Goal: Book appointment/travel/reservation

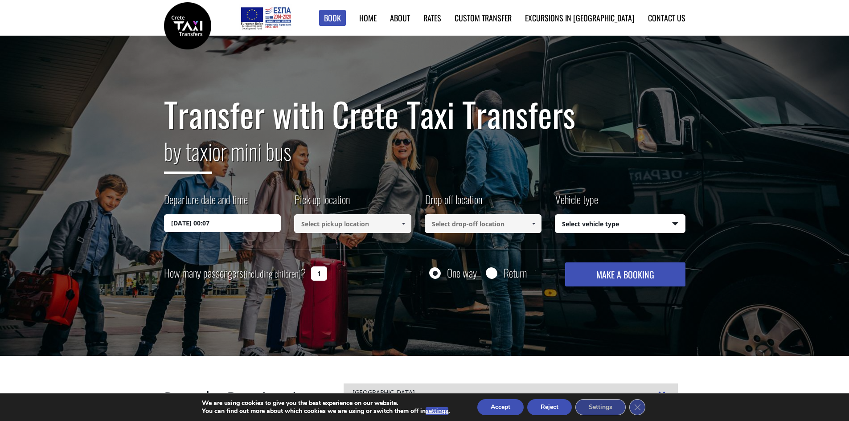
click at [507, 407] on button "Accept" at bounding box center [500, 407] width 46 height 16
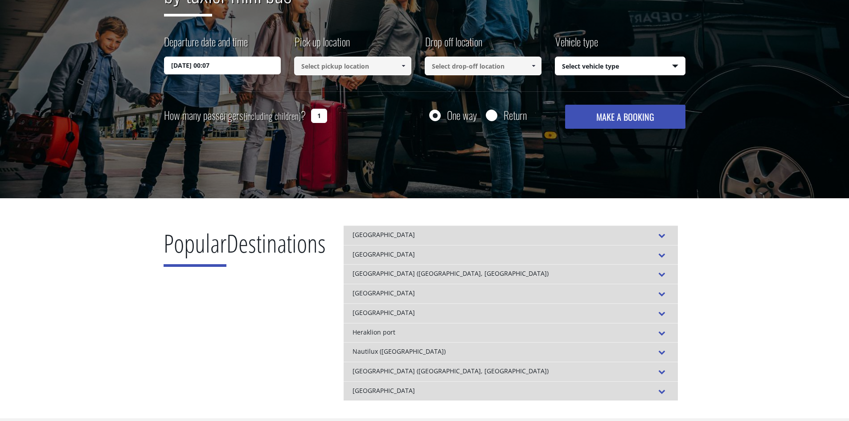
scroll to position [223, 0]
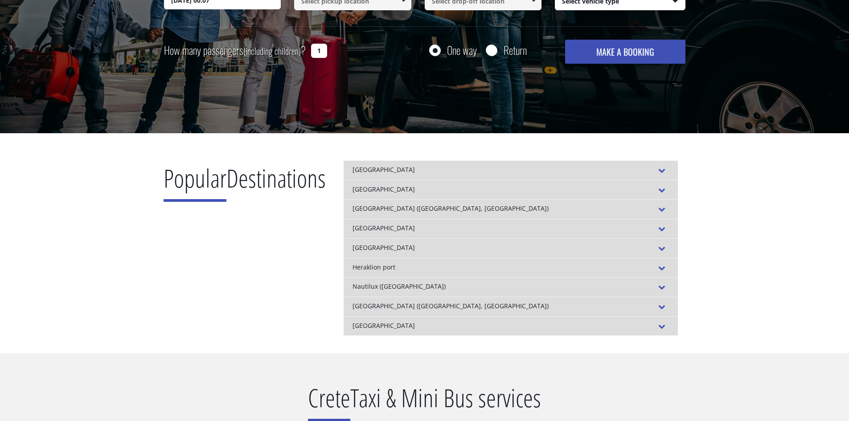
click at [401, 228] on div "[GEOGRAPHIC_DATA]" at bounding box center [511, 229] width 334 height 20
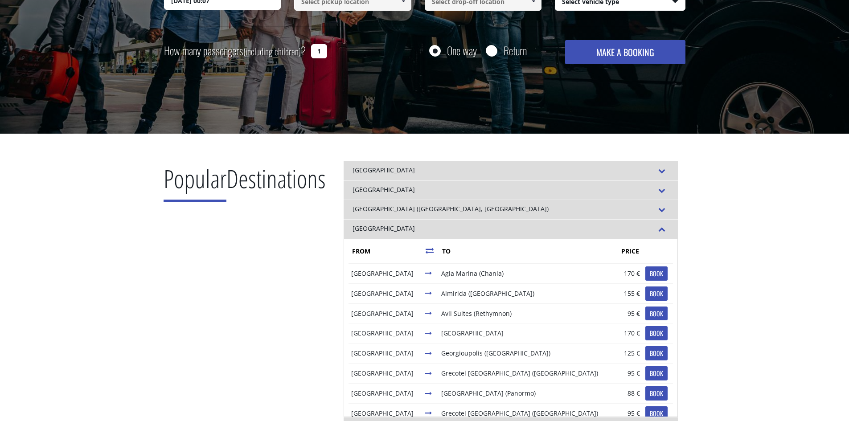
scroll to position [45, 0]
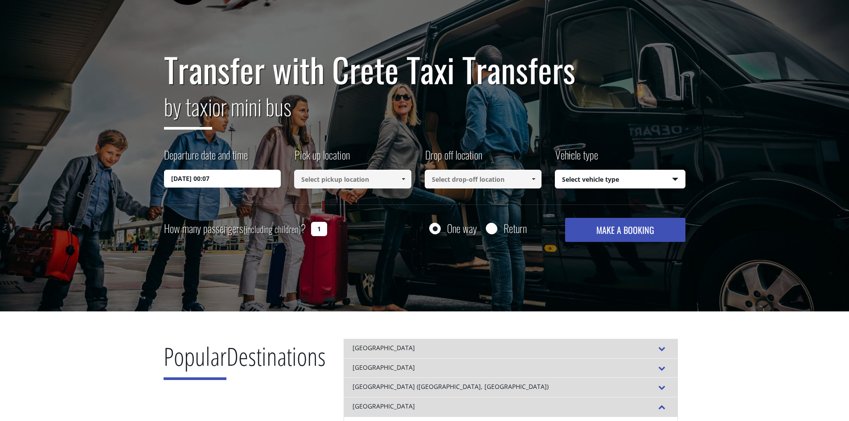
click at [238, 179] on input "29/08/2025 00:07" at bounding box center [222, 179] width 117 height 18
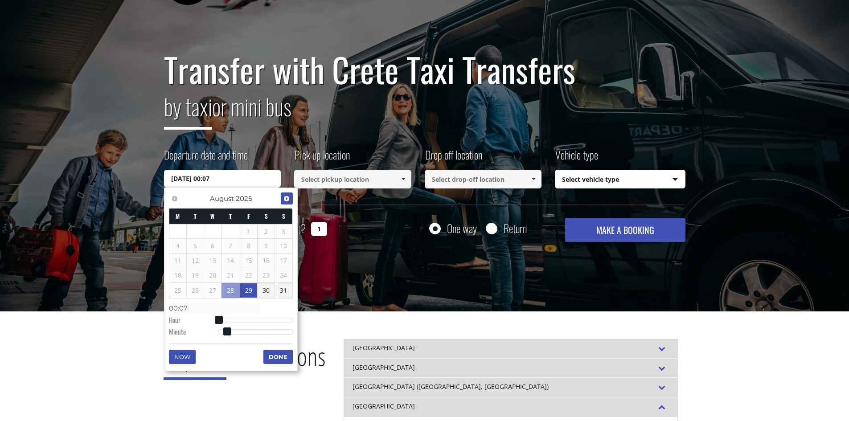
click at [287, 199] on span "Next" at bounding box center [286, 198] width 7 height 7
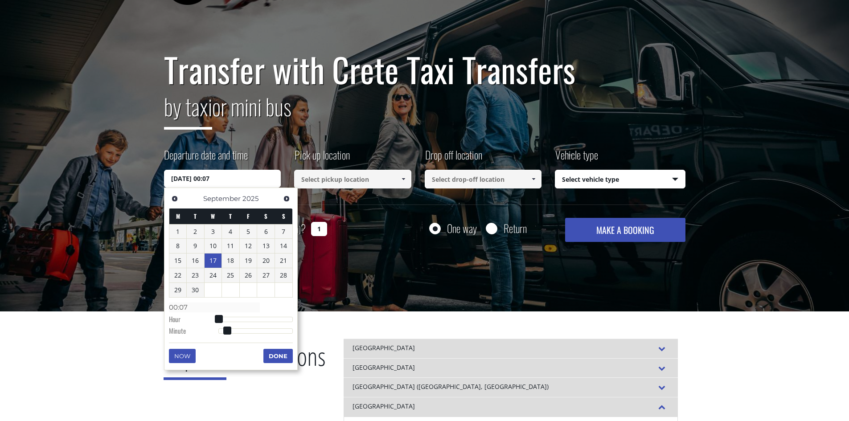
click at [213, 261] on link "17" at bounding box center [213, 261] width 17 height 14
type input "17/09/2025 01:00"
type input "01:00"
type input "17/09/2025 02:00"
type input "02:00"
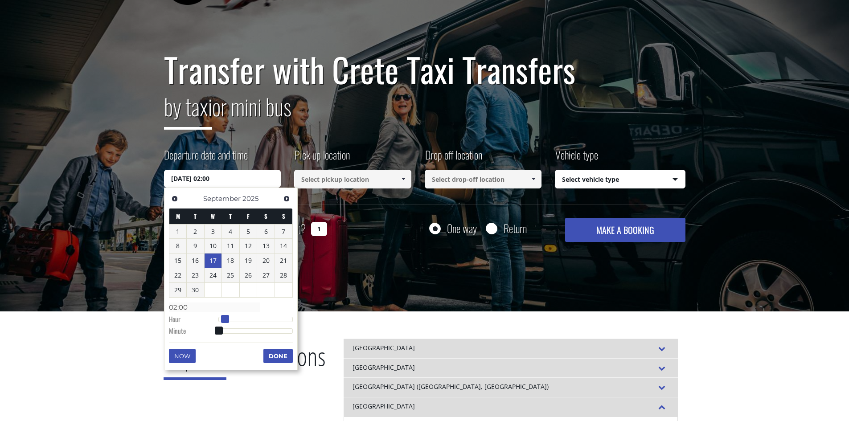
type input "17/09/2025 03:00"
type input "03:00"
type input "17/09/2025 04:00"
type input "04:00"
type input "17/09/2025 05:00"
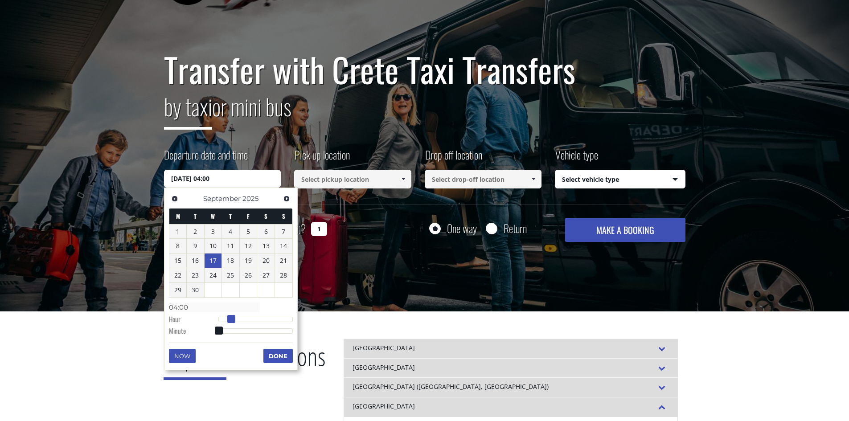
type input "05:00"
type input "17/09/2025 06:00"
type input "06:00"
type input "17/09/2025 07:00"
type input "07:00"
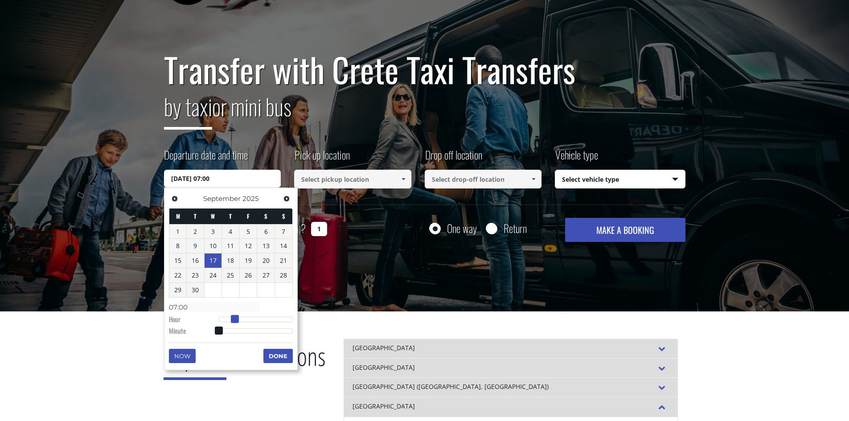
type input "17/09/2025 08:00"
type input "08:00"
type input "17/09/2025 09:00"
type input "09:00"
type input "17/09/2025 10:00"
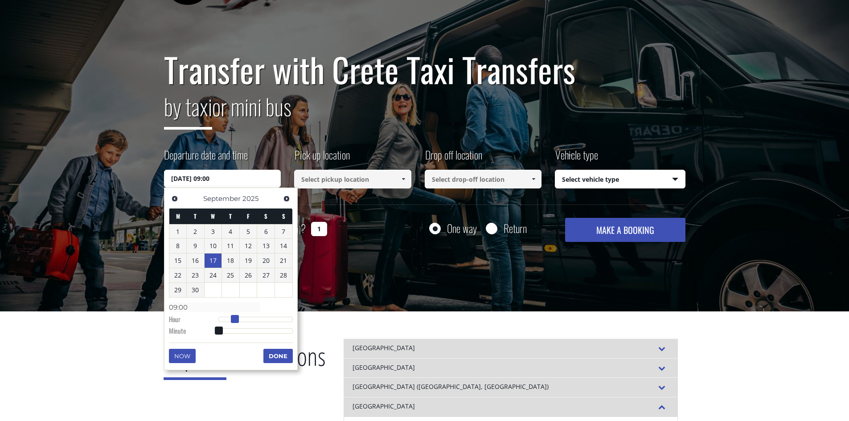
type input "10:00"
type input "17/09/2025 11:00"
type input "11:00"
type input "17/09/2025 12:00"
type input "12:00"
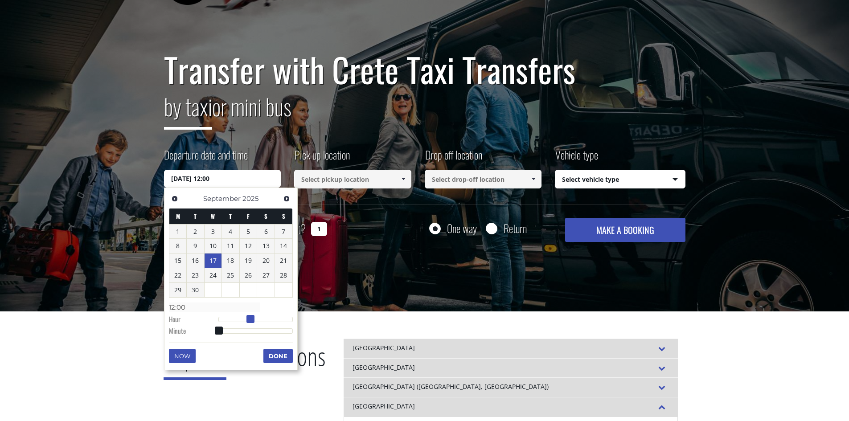
type input "17/09/2025 13:00"
type input "13:00"
type input "17/09/2025 14:00"
type input "14:00"
type input "17/09/2025 13:00"
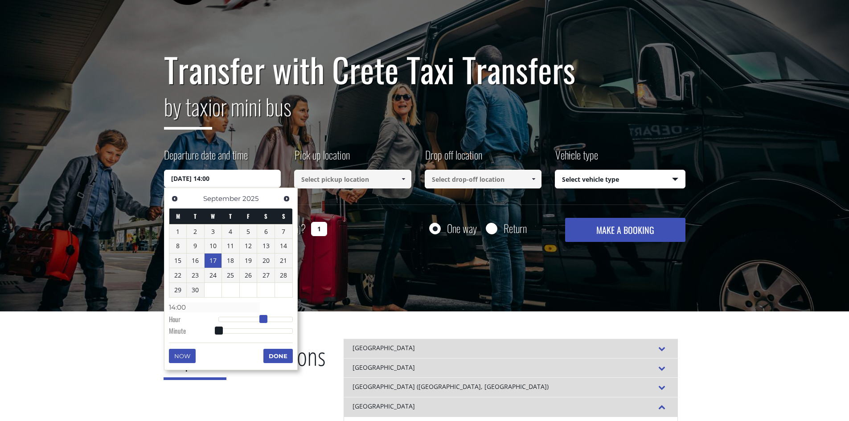
type input "13:00"
type input "17/09/2025 12:00"
type input "12:00"
drag, startPoint x: 220, startPoint y: 317, endPoint x: 259, endPoint y: 320, distance: 38.9
click at [259, 320] on span at bounding box center [257, 319] width 8 height 8
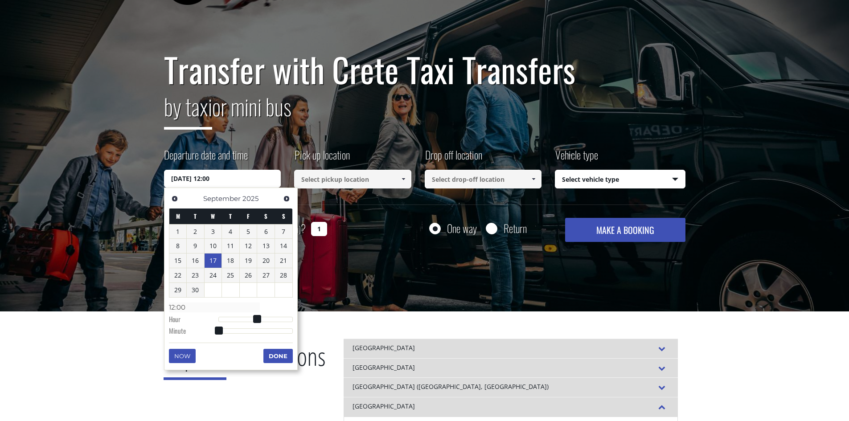
click at [280, 353] on button "Done" at bounding box center [277, 356] width 29 height 14
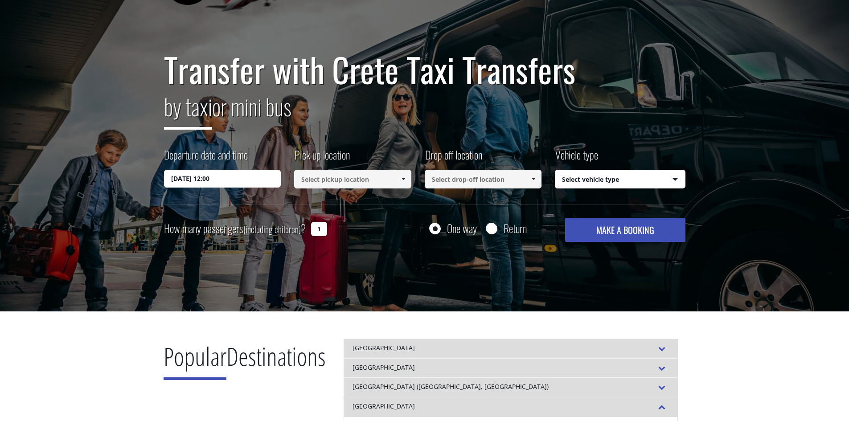
click at [350, 178] on input at bounding box center [352, 179] width 117 height 19
click at [342, 180] on input at bounding box center [352, 179] width 117 height 19
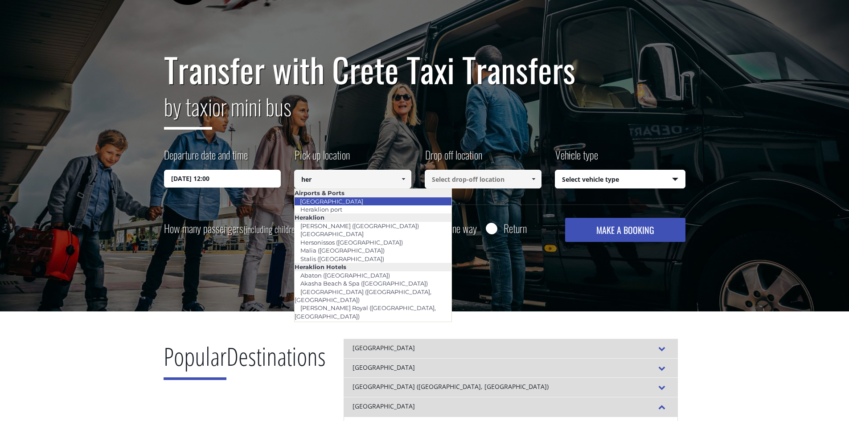
click at [336, 202] on link "[GEOGRAPHIC_DATA]" at bounding box center [331, 201] width 75 height 12
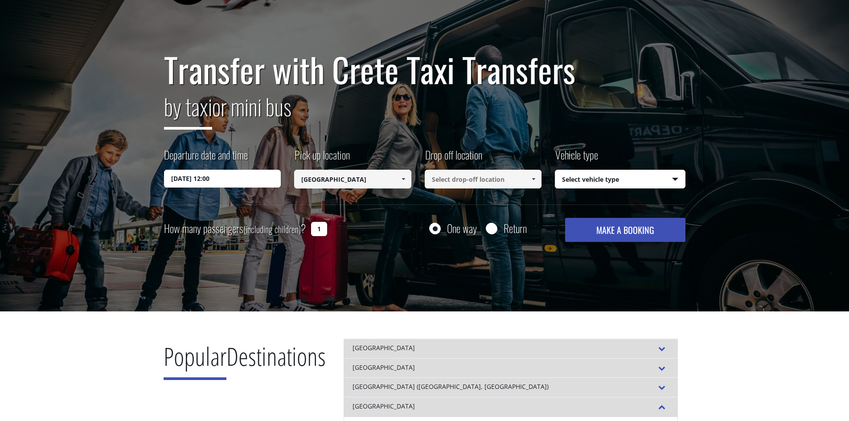
type input "[GEOGRAPHIC_DATA]"
click at [441, 176] on input at bounding box center [483, 179] width 117 height 19
type input "dios cove"
click at [606, 180] on select "Select vehicle type Taxi (4 passengers) Mercedes E Class Mini Van (7 passengers…" at bounding box center [621, 179] width 130 height 19
select select "540"
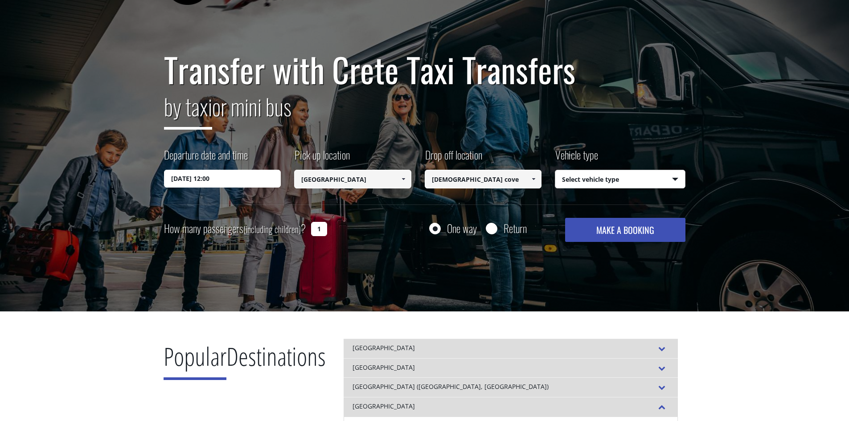
click at [556, 170] on select "Select vehicle type Taxi (4 passengers) Mercedes E Class Mini Van (7 passengers…" at bounding box center [621, 179] width 130 height 19
click at [490, 228] on input "Return" at bounding box center [491, 229] width 11 height 11
radio input "true"
type input "dios cove"
type input "[GEOGRAPHIC_DATA]"
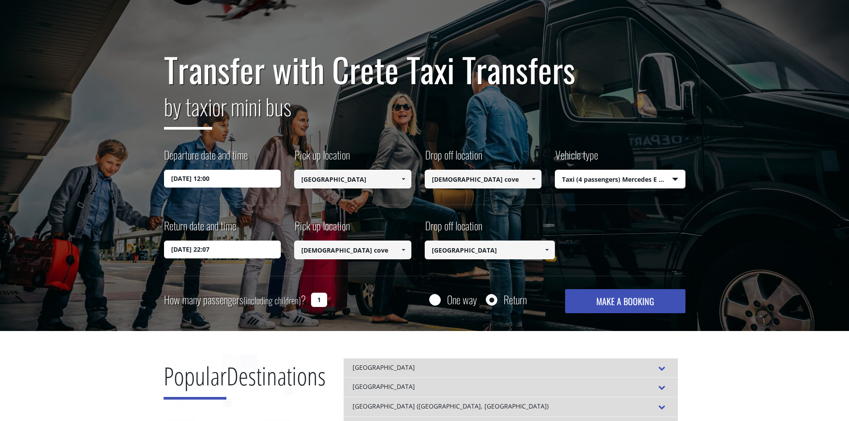
click at [214, 248] on input "29/08/2025 22:07" at bounding box center [222, 250] width 117 height 18
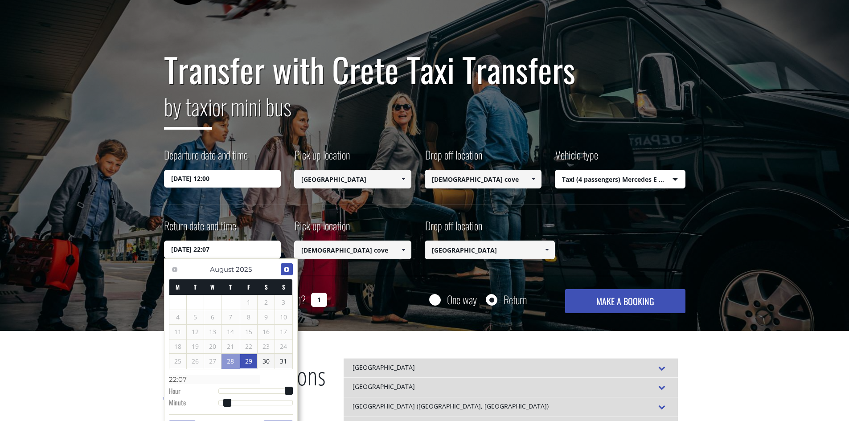
click at [286, 268] on span "Next" at bounding box center [286, 269] width 7 height 7
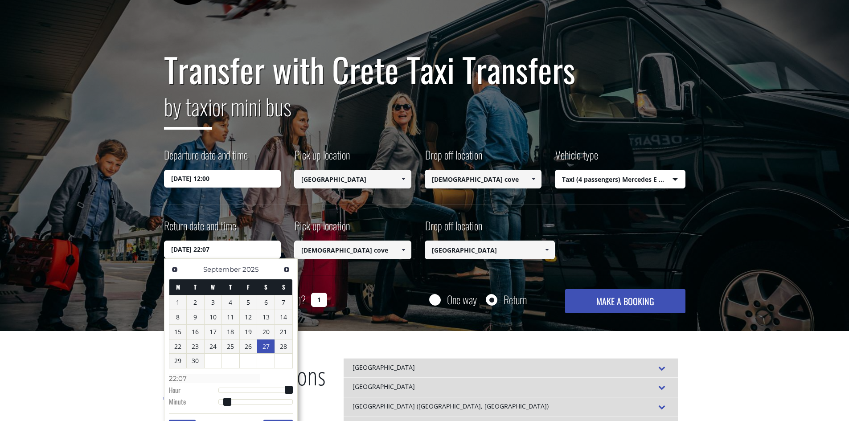
click at [268, 347] on link "27" at bounding box center [265, 347] width 17 height 14
type input "27/09/2025 22:07"
click at [405, 248] on span at bounding box center [403, 250] width 7 height 7
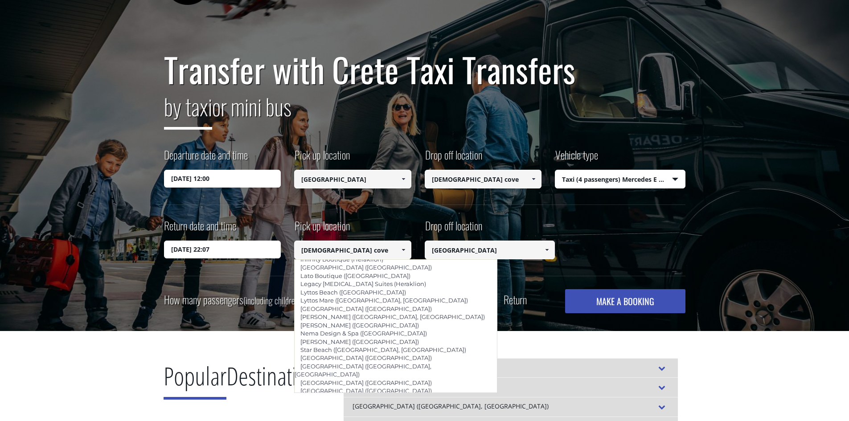
scroll to position [1070, 0]
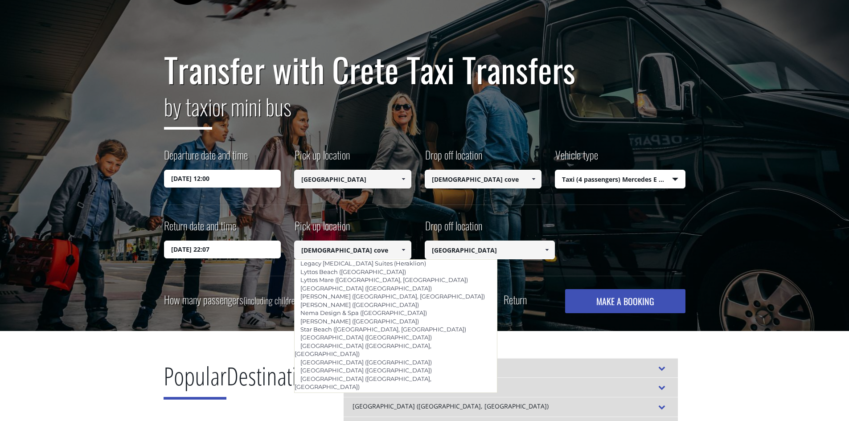
type input "Daios Cove ([PERSON_NAME], [PERSON_NAME])"
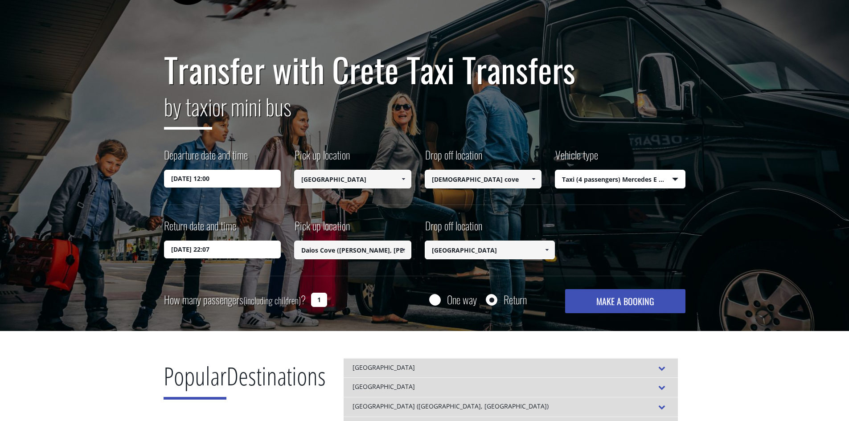
click at [499, 182] on input "dios cove" at bounding box center [483, 179] width 117 height 19
click at [535, 177] on span at bounding box center [533, 179] width 7 height 7
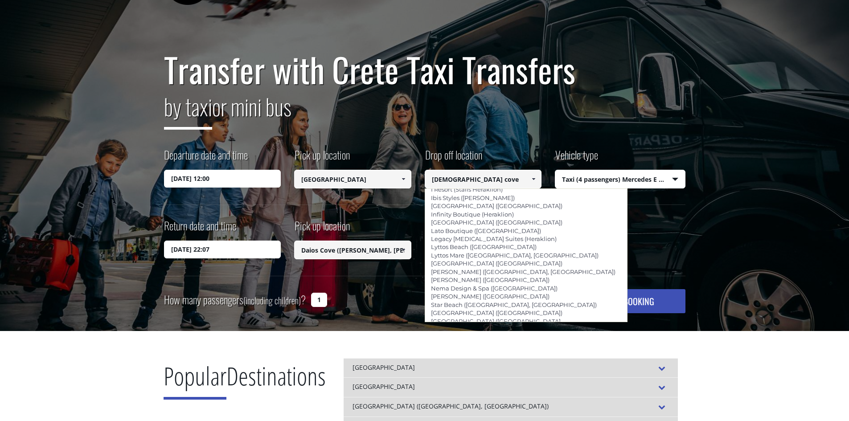
scroll to position [1025, 0]
type input "Daios Cove ([PERSON_NAME], [PERSON_NAME])"
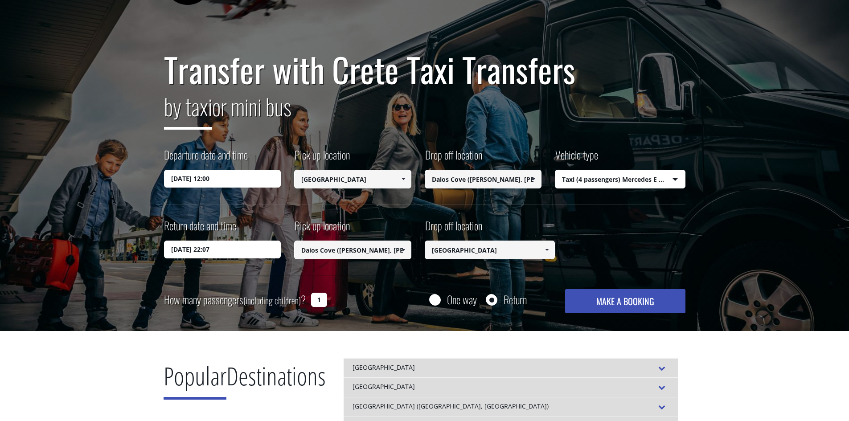
click at [321, 301] on input "1" at bounding box center [319, 300] width 16 height 14
type input "2"
click at [596, 301] on button "MAKE A BOOKING" at bounding box center [625, 301] width 120 height 24
